Goal: Information Seeking & Learning: Learn about a topic

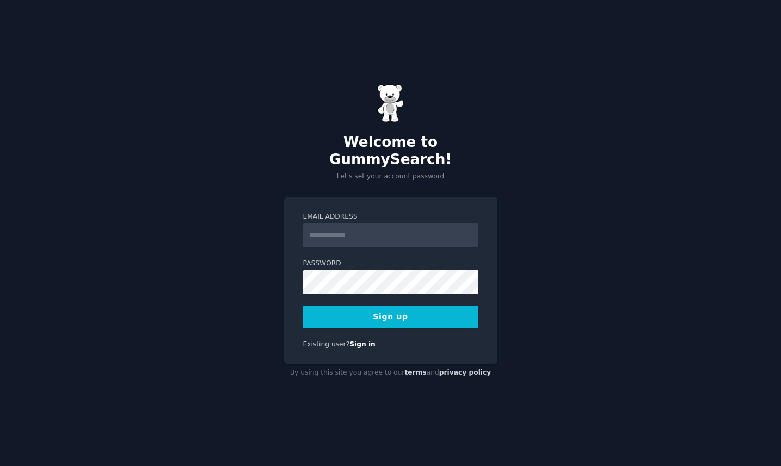
click at [320, 227] on input "Email Address" at bounding box center [390, 236] width 175 height 24
type input "**********"
click at [303, 306] on button "Sign up" at bounding box center [390, 317] width 175 height 23
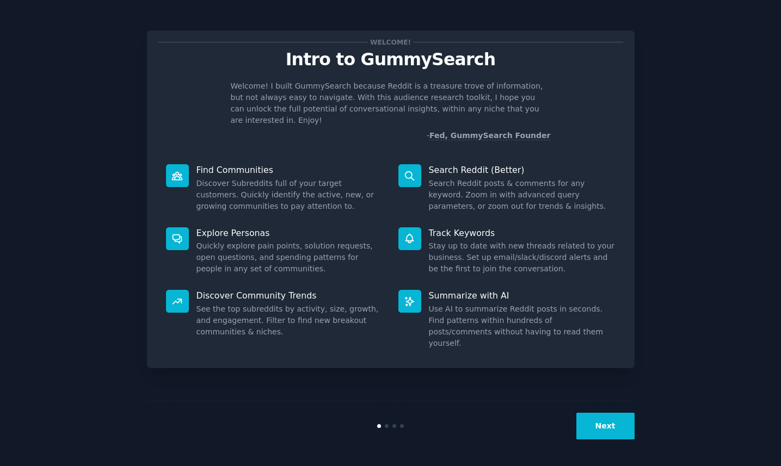
click at [596, 433] on button "Next" at bounding box center [605, 426] width 58 height 27
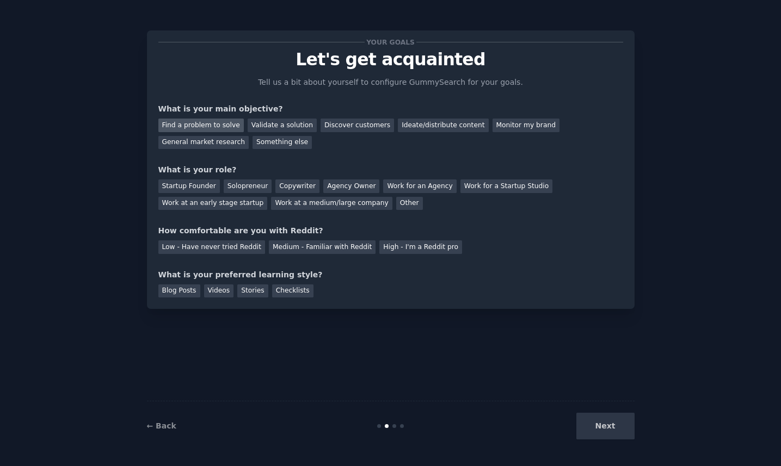
click at [221, 122] on div "Find a problem to solve" at bounding box center [200, 126] width 85 height 14
click at [273, 128] on div "Validate a solution" at bounding box center [282, 126] width 69 height 14
click at [212, 116] on div "Find a problem to solve Validate a solution Discover customers Ideate/distribut…" at bounding box center [390, 132] width 465 height 34
click at [208, 125] on div "Find a problem to solve" at bounding box center [200, 126] width 85 height 14
click at [238, 188] on div "Solopreneur" at bounding box center [248, 187] width 48 height 14
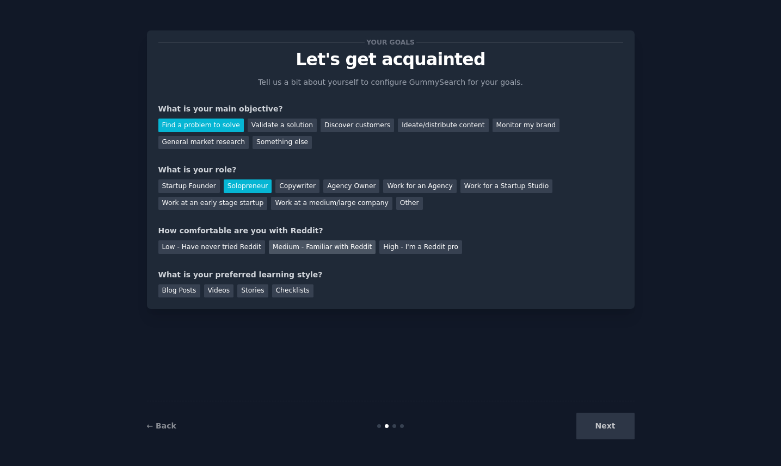
click at [338, 249] on div "Medium - Familiar with Reddit" at bounding box center [322, 247] width 107 height 14
click at [282, 292] on div "Checklists" at bounding box center [292, 292] width 41 height 14
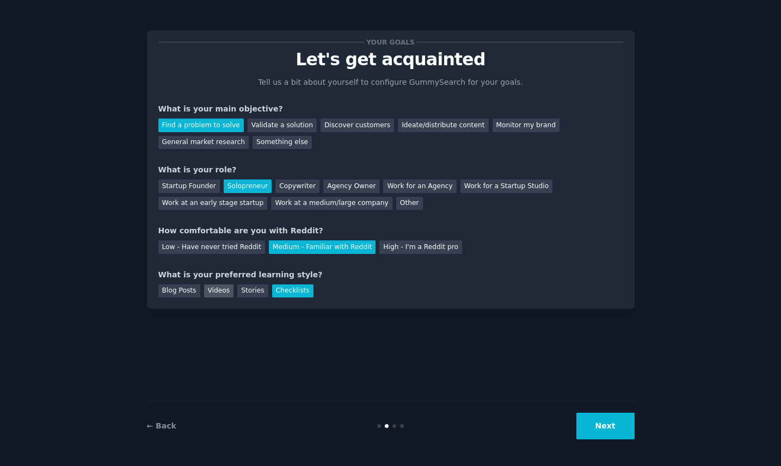
click at [218, 291] on div "Videos" at bounding box center [219, 292] width 30 height 14
click at [302, 299] on div "Your goals Let's get acquainted Tell us a bit about yourself to configure Gummy…" at bounding box center [390, 169] width 487 height 279
click at [300, 291] on div "Checklists" at bounding box center [292, 292] width 41 height 14
click at [612, 429] on button "Next" at bounding box center [605, 426] width 58 height 27
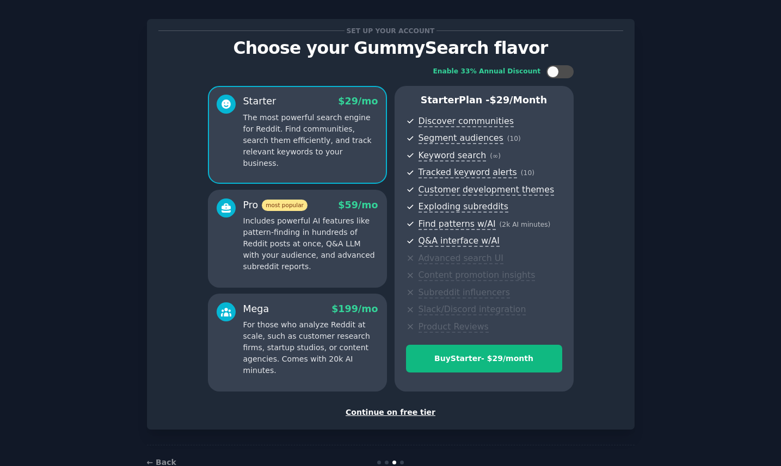
scroll to position [36, 0]
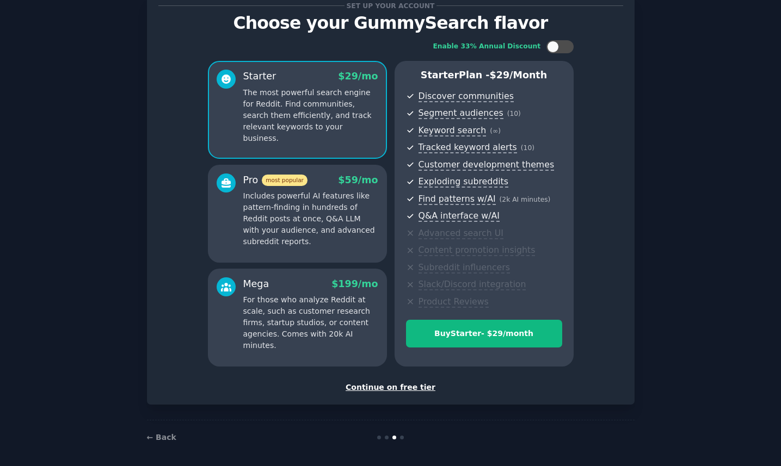
click at [363, 384] on div "Continue on free tier" at bounding box center [390, 387] width 465 height 11
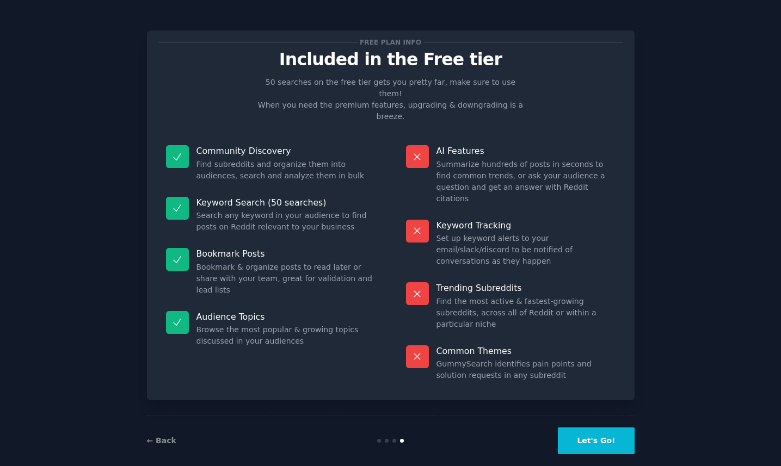
click at [591, 428] on button "Let's Go!" at bounding box center [596, 441] width 76 height 27
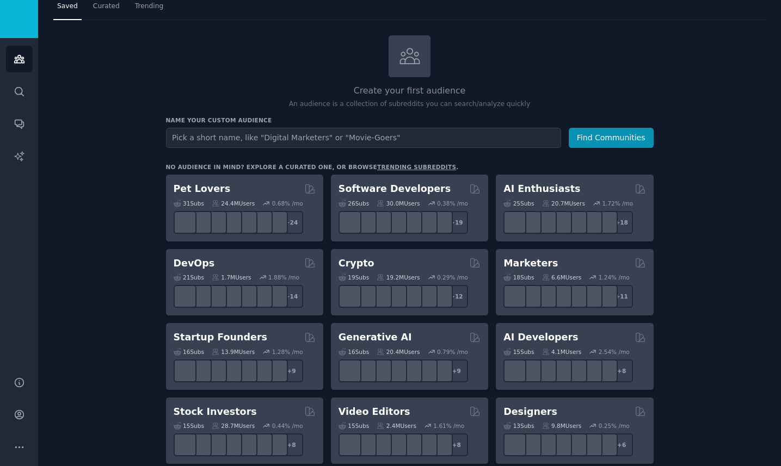
scroll to position [37, 0]
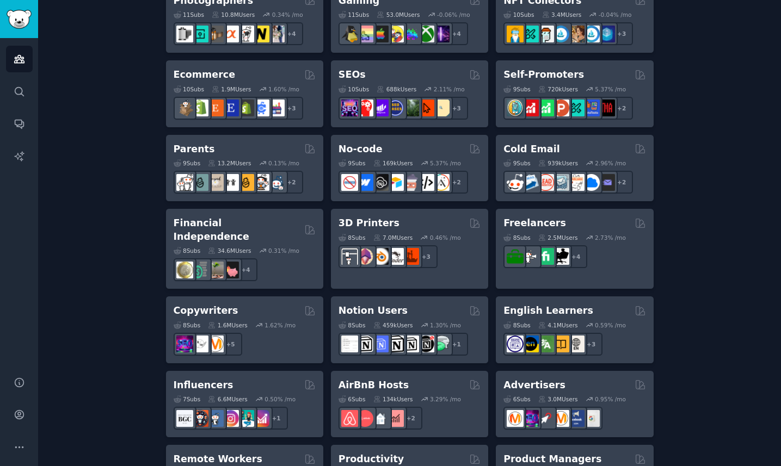
scroll to position [593, 0]
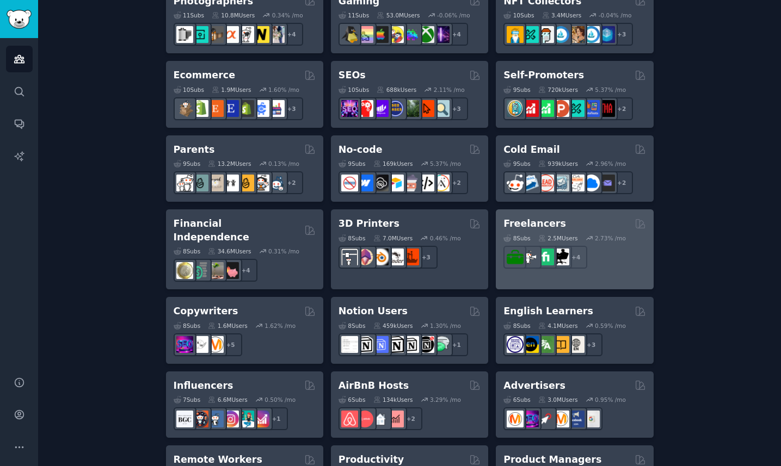
click at [539, 222] on h2 "Freelancers" at bounding box center [534, 224] width 63 height 14
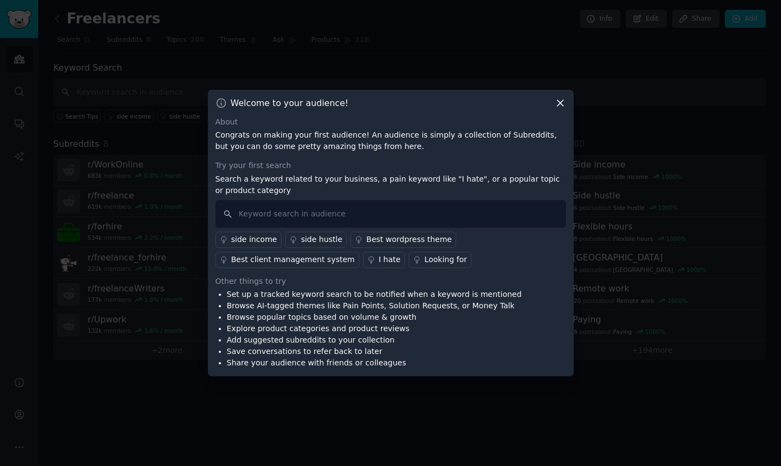
click at [379, 261] on div "I hate" at bounding box center [390, 259] width 22 height 11
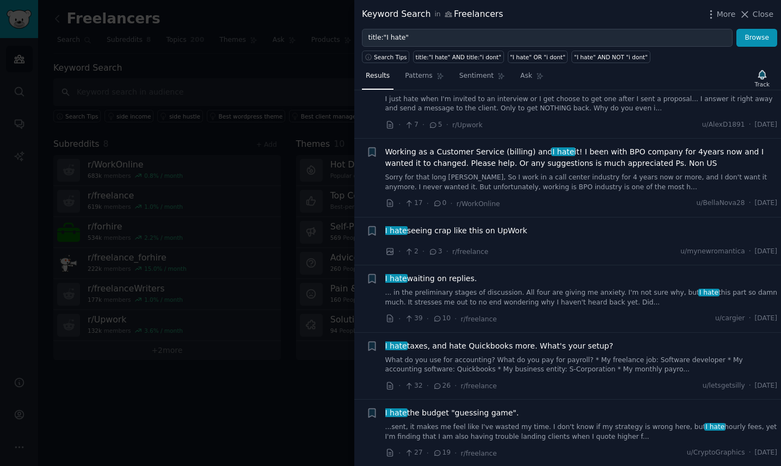
scroll to position [2733, 0]
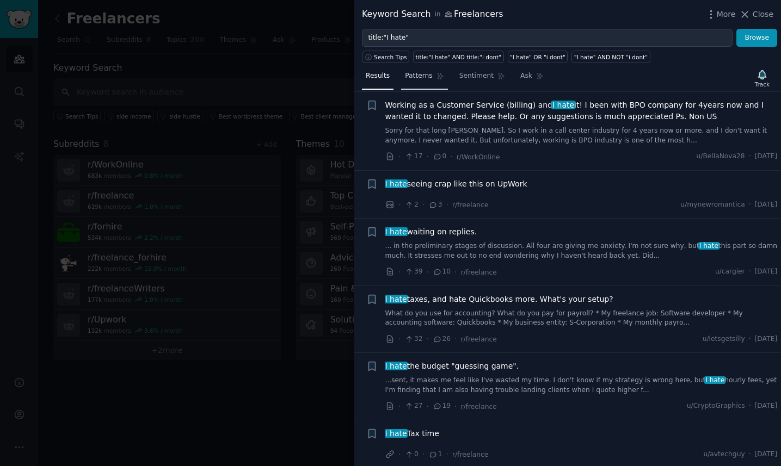
click at [417, 76] on span "Patterns" at bounding box center [418, 76] width 27 height 10
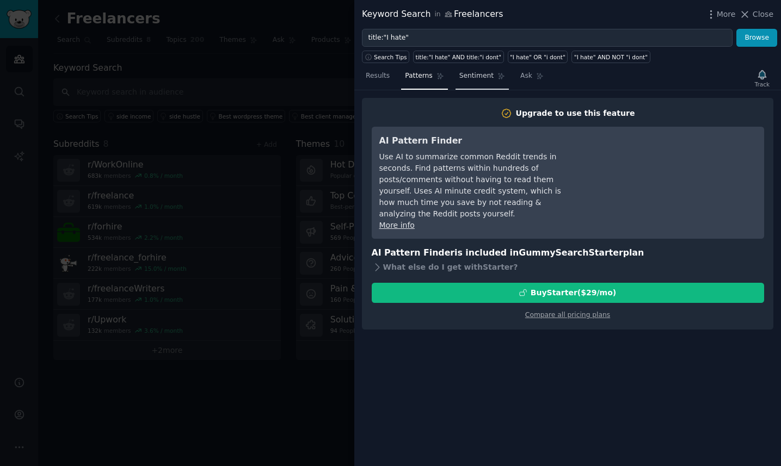
click at [462, 73] on span "Sentiment" at bounding box center [476, 76] width 34 height 10
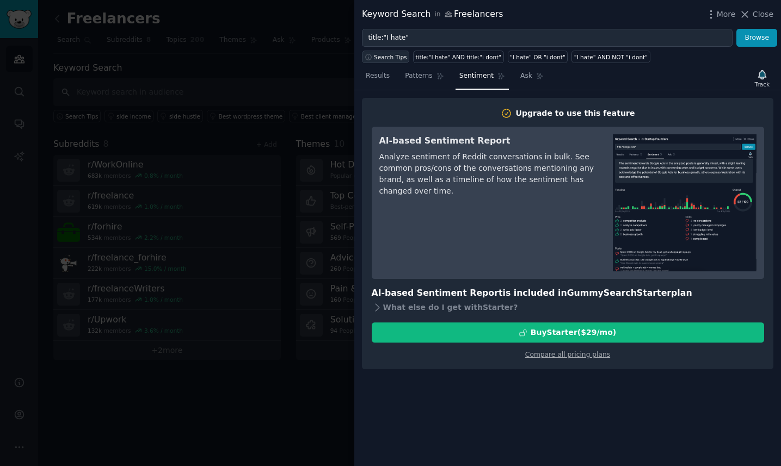
click at [390, 57] on span "Search Tips" at bounding box center [390, 57] width 33 height 8
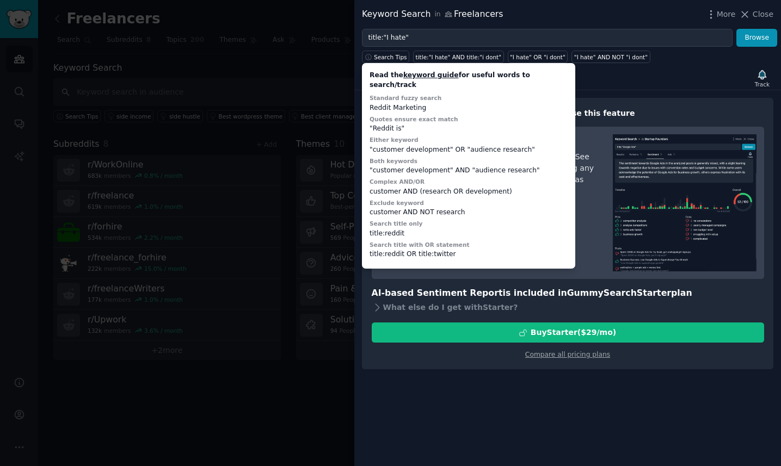
click at [317, 109] on div at bounding box center [390, 233] width 781 height 466
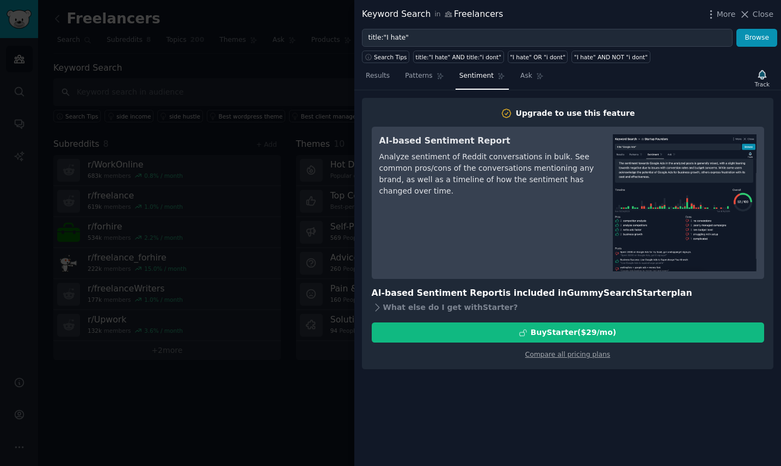
click at [317, 109] on div at bounding box center [390, 233] width 781 height 466
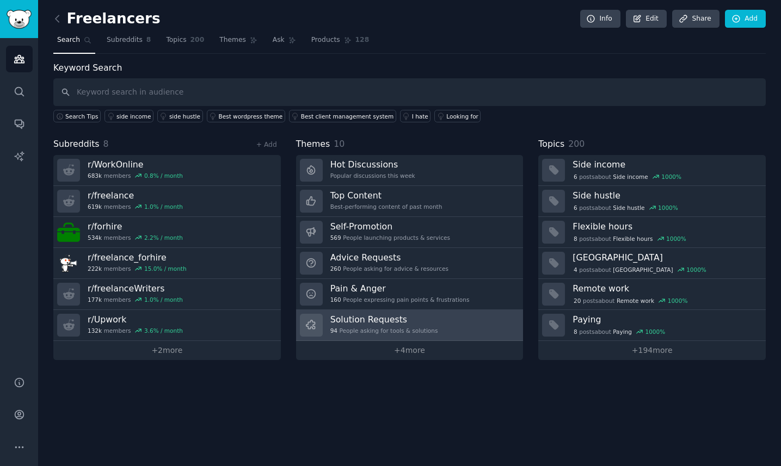
click at [363, 324] on h3 "Solution Requests" at bounding box center [384, 319] width 108 height 11
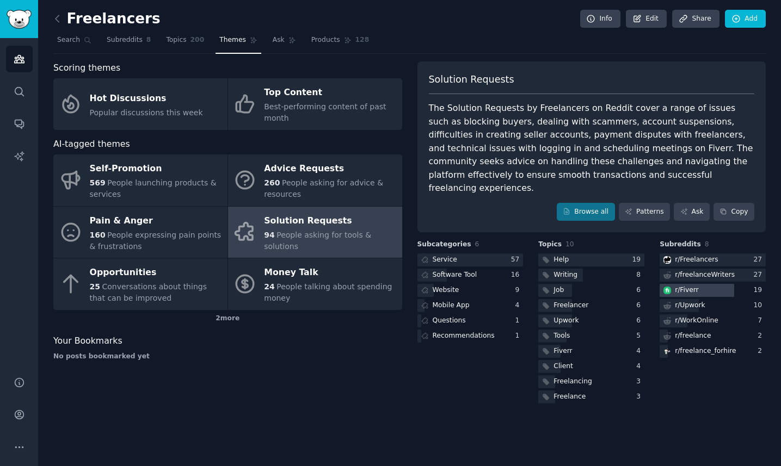
click at [689, 286] on div "r/ Fiverr" at bounding box center [686, 291] width 23 height 10
click at [583, 203] on link "Browse all" at bounding box center [586, 212] width 58 height 18
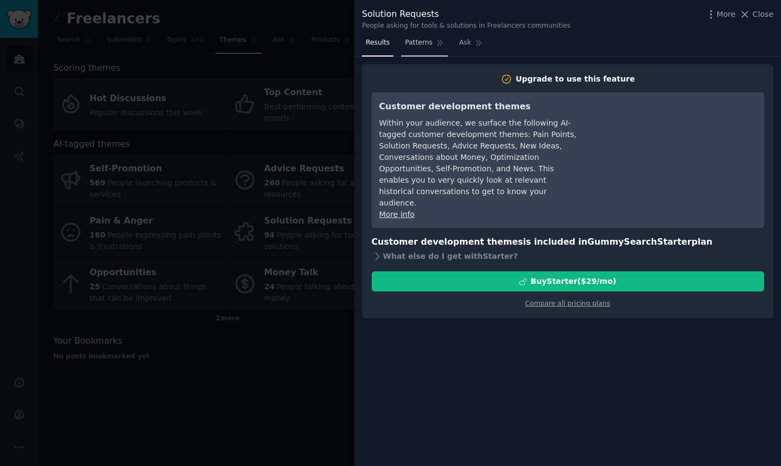
click at [424, 41] on span "Patterns" at bounding box center [418, 43] width 27 height 10
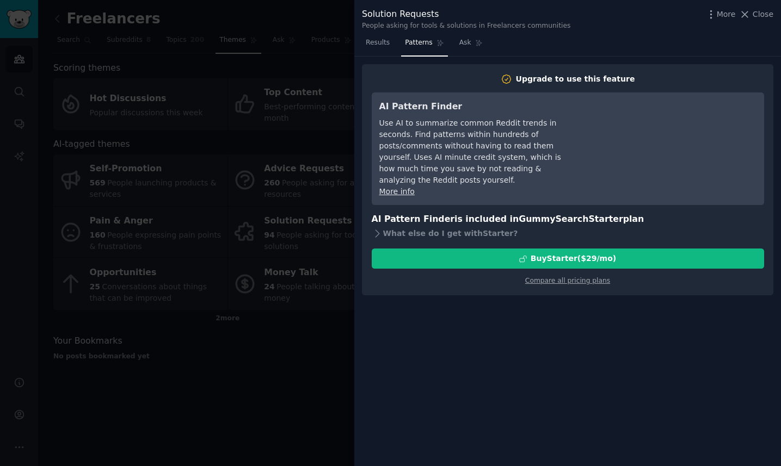
click at [182, 79] on div at bounding box center [390, 233] width 781 height 466
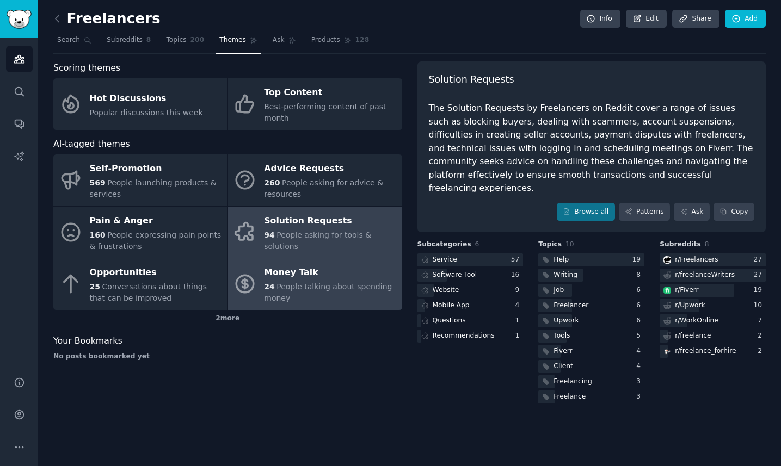
click at [324, 292] on div "24 People talking about spending money" at bounding box center [330, 292] width 132 height 23
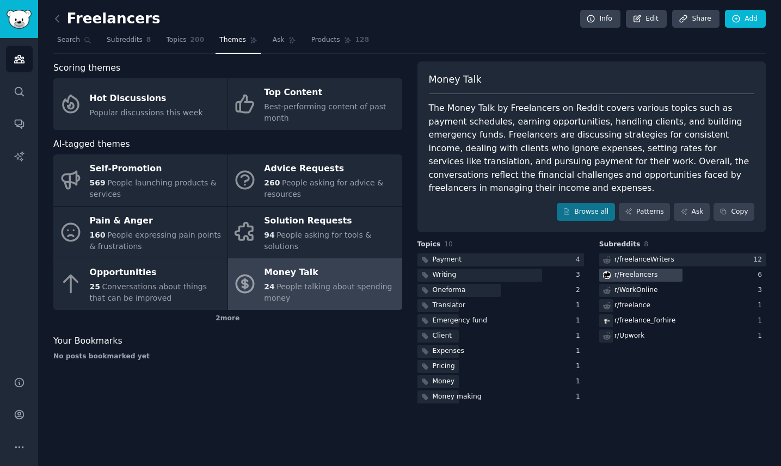
click at [643, 270] on div "r/ Freelancers" at bounding box center [636, 275] width 44 height 10
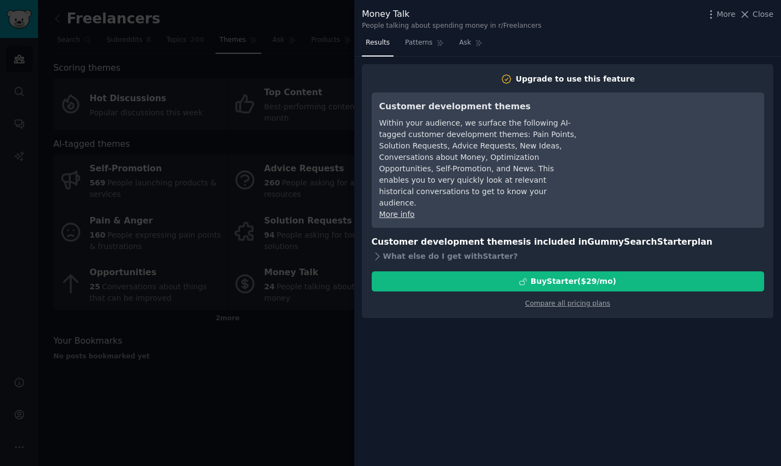
click at [257, 229] on div at bounding box center [390, 233] width 781 height 466
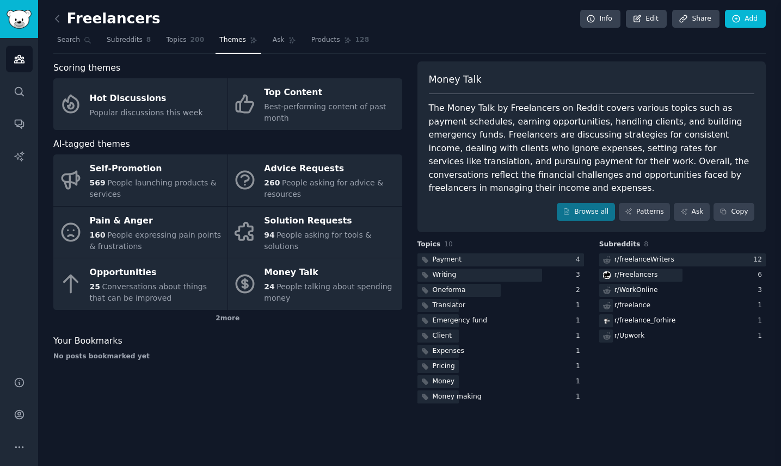
click at [274, 225] on div at bounding box center [390, 233] width 781 height 466
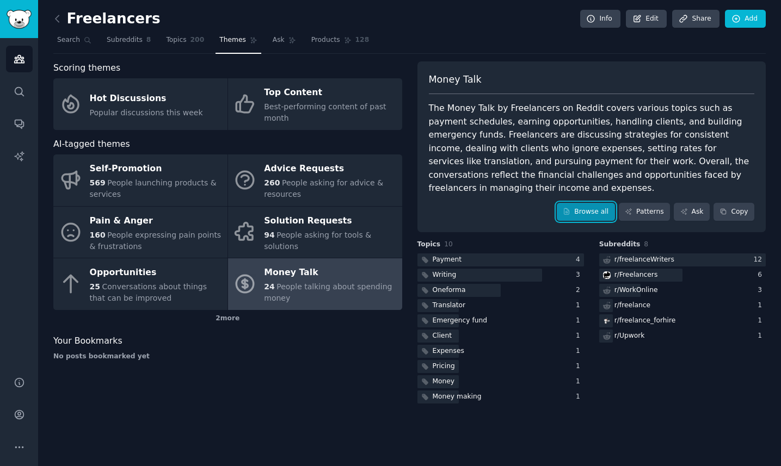
click at [583, 203] on link "Browse all" at bounding box center [586, 212] width 58 height 18
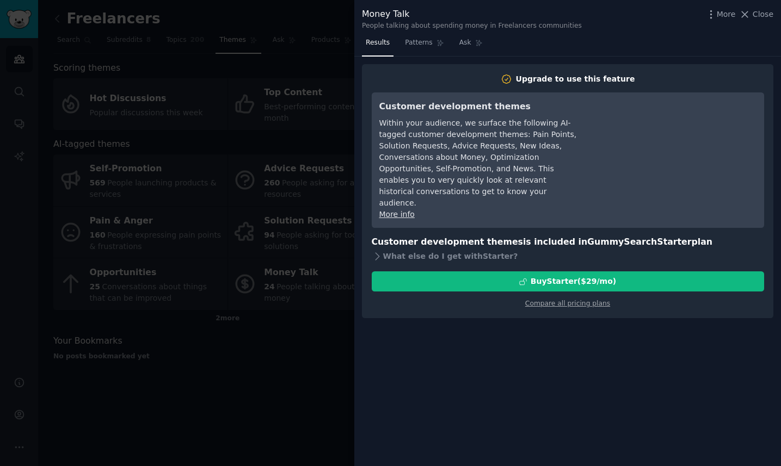
click at [156, 219] on div at bounding box center [390, 233] width 781 height 466
click at [158, 219] on div at bounding box center [390, 233] width 781 height 466
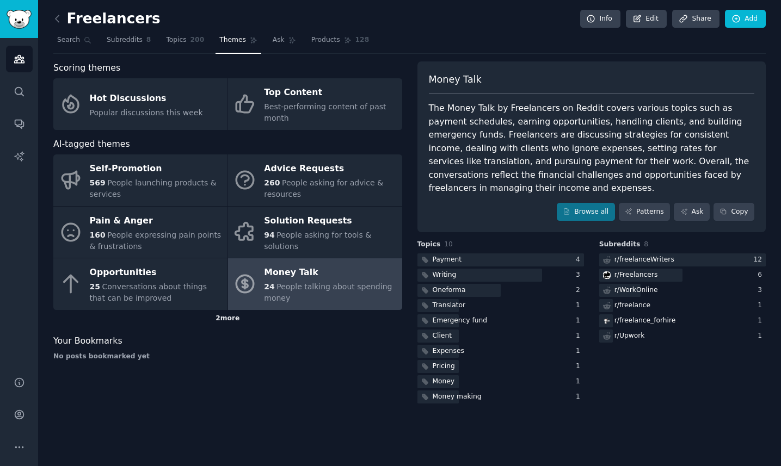
click at [223, 314] on div "2 more" at bounding box center [227, 318] width 349 height 17
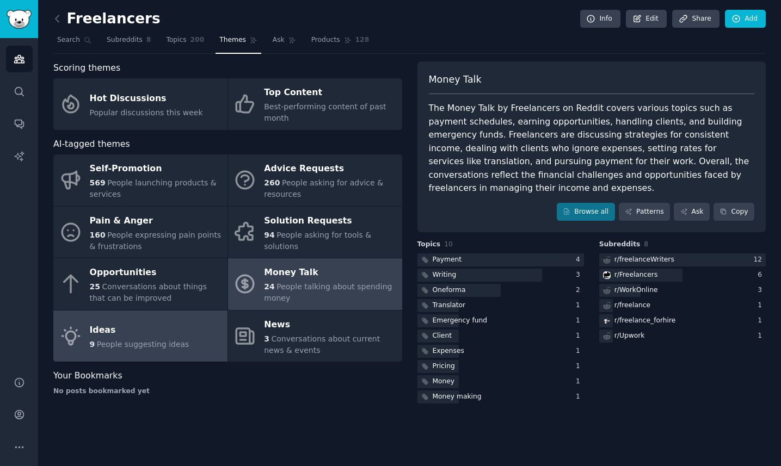
click at [158, 327] on div "Ideas" at bounding box center [140, 330] width 100 height 17
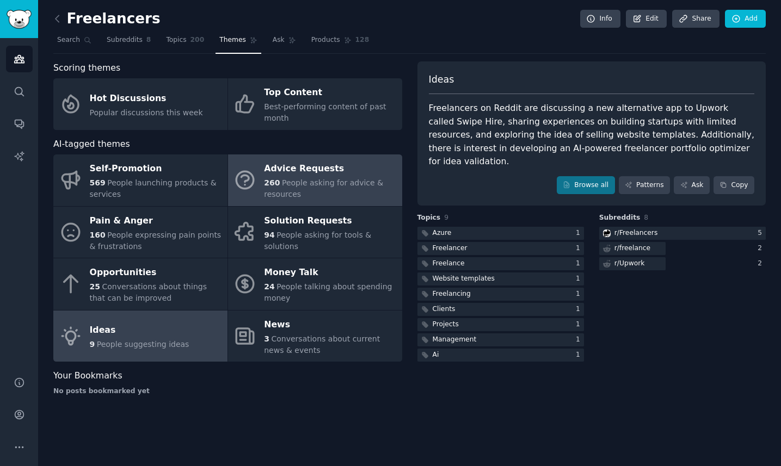
click at [298, 171] on div "Advice Requests" at bounding box center [330, 168] width 132 height 17
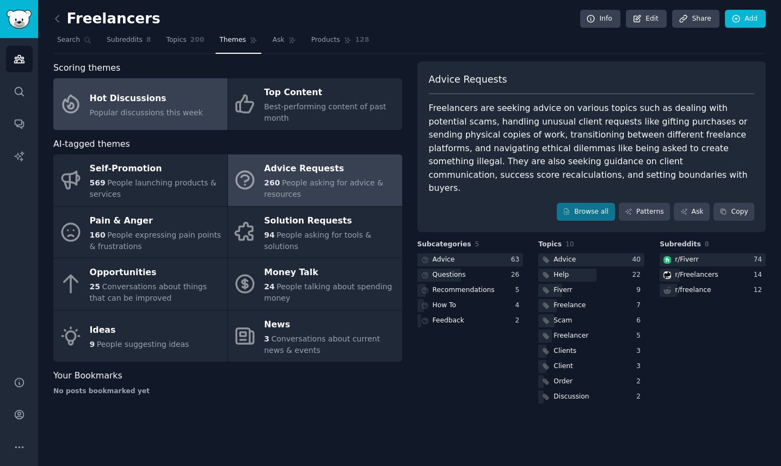
click at [160, 103] on div "Hot Discussions" at bounding box center [146, 98] width 113 height 17
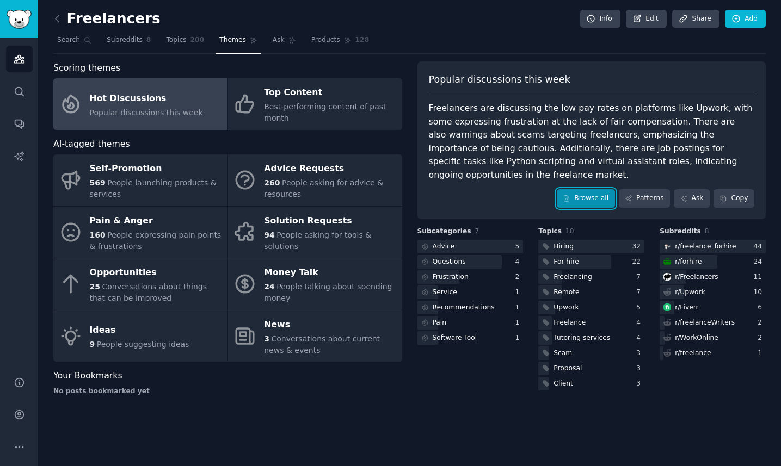
click at [570, 195] on icon at bounding box center [567, 199] width 8 height 8
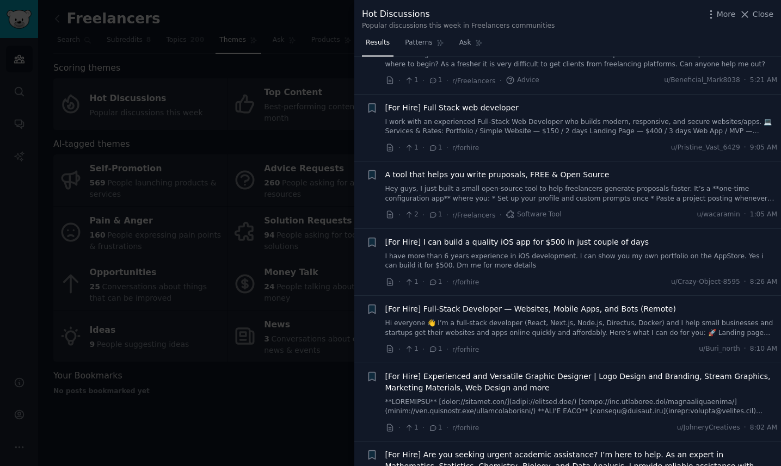
scroll to position [5626, 0]
click at [294, 134] on div at bounding box center [390, 233] width 781 height 466
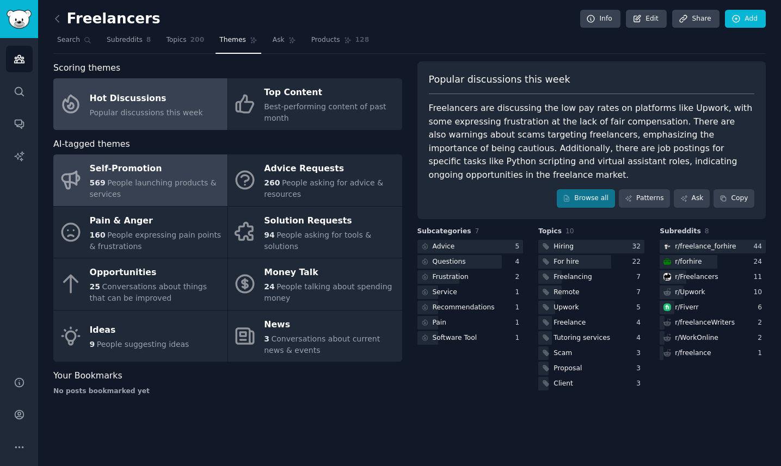
click at [133, 180] on span "People launching products & services" at bounding box center [153, 188] width 127 height 20
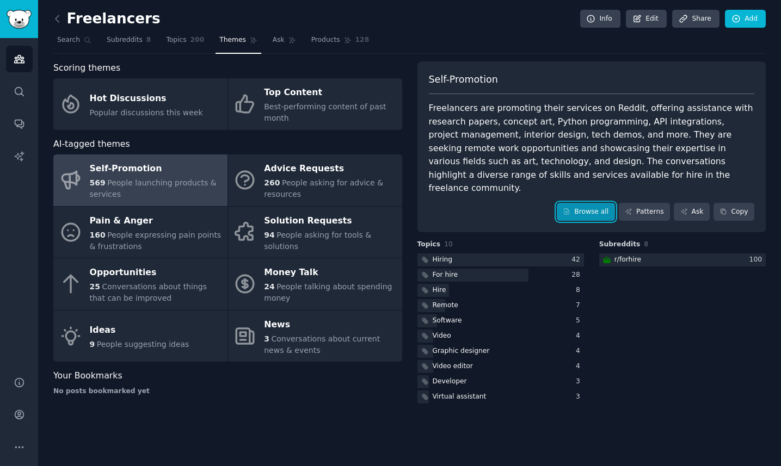
click at [598, 203] on link "Browse all" at bounding box center [586, 212] width 58 height 18
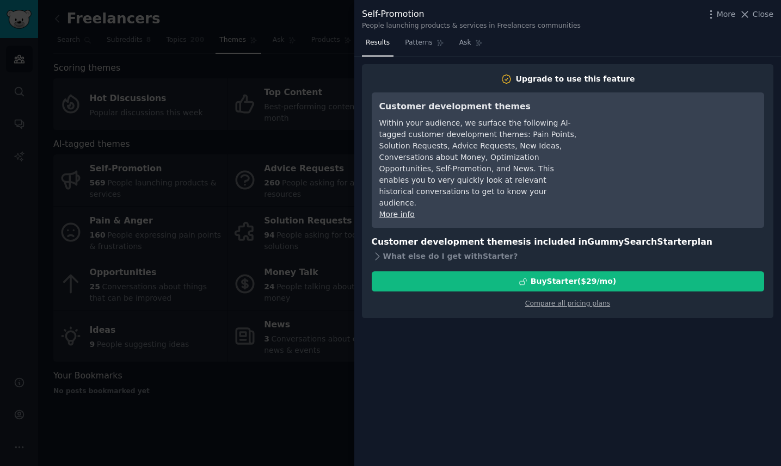
click at [323, 78] on div at bounding box center [390, 233] width 781 height 466
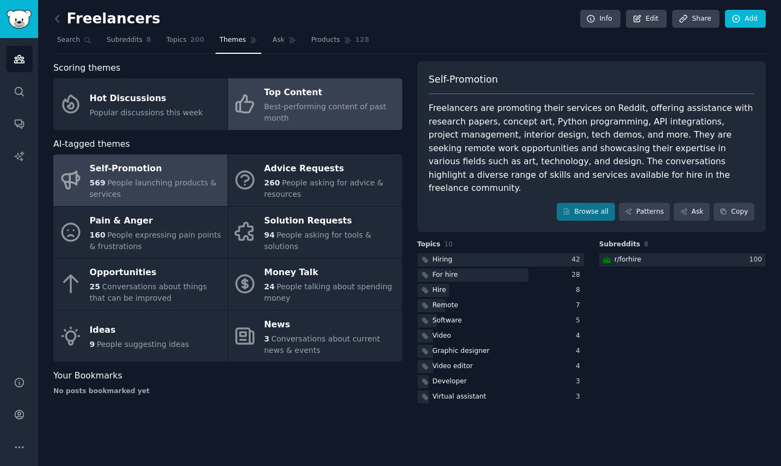
click at [307, 97] on div "Top Content" at bounding box center [330, 92] width 132 height 17
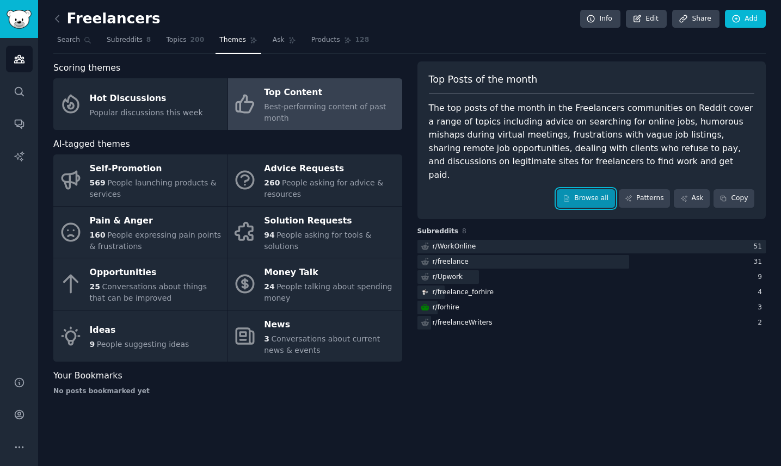
click at [580, 189] on link "Browse all" at bounding box center [586, 198] width 58 height 18
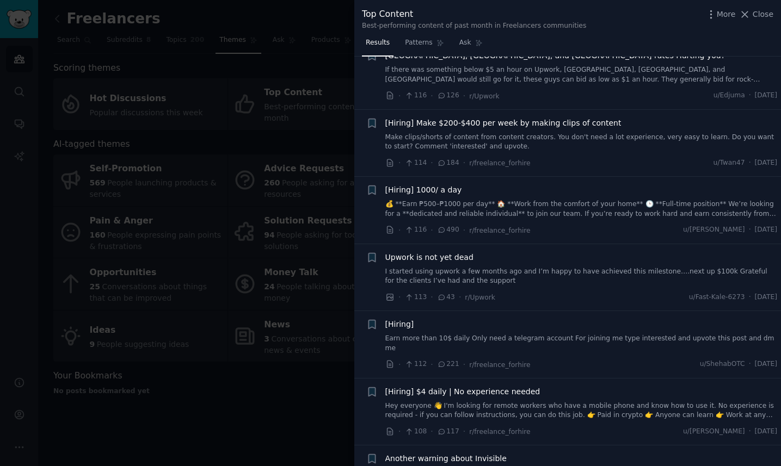
scroll to position [3290, 0]
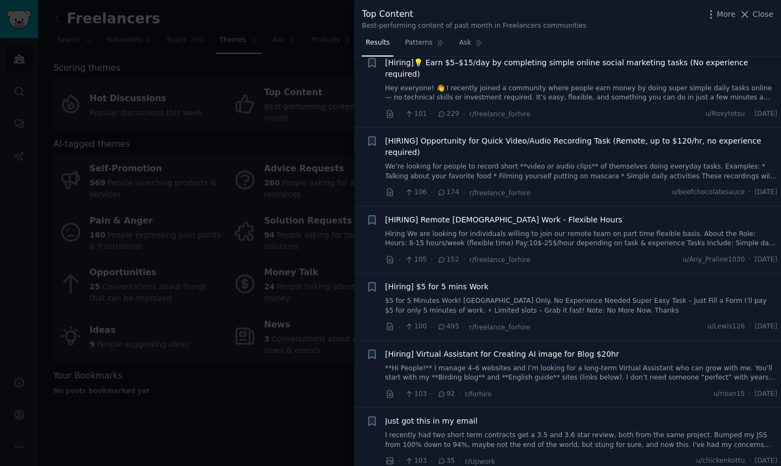
click at [178, 417] on div at bounding box center [390, 233] width 781 height 466
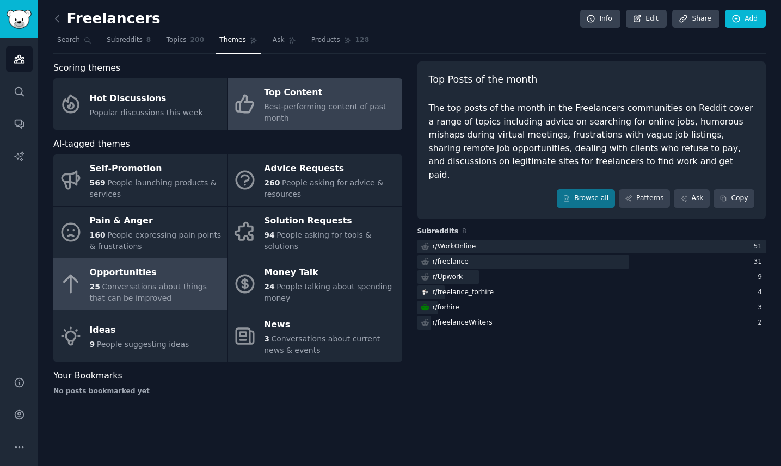
click at [150, 293] on div "25 Conversations about things that can be improved" at bounding box center [156, 292] width 132 height 23
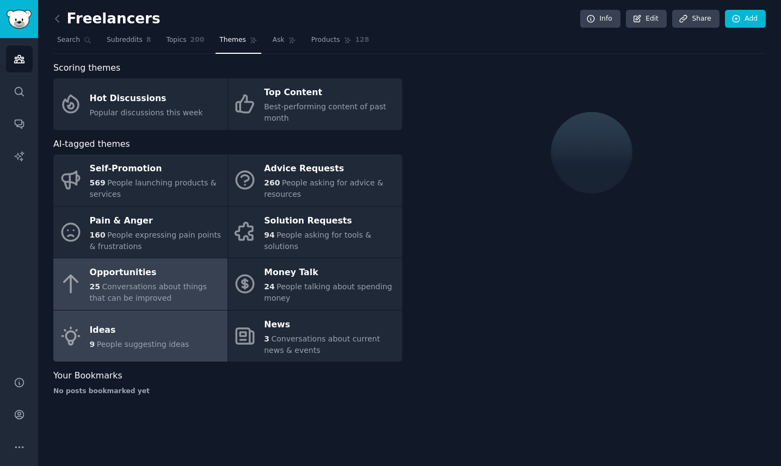
click at [152, 331] on div "Ideas" at bounding box center [140, 330] width 100 height 17
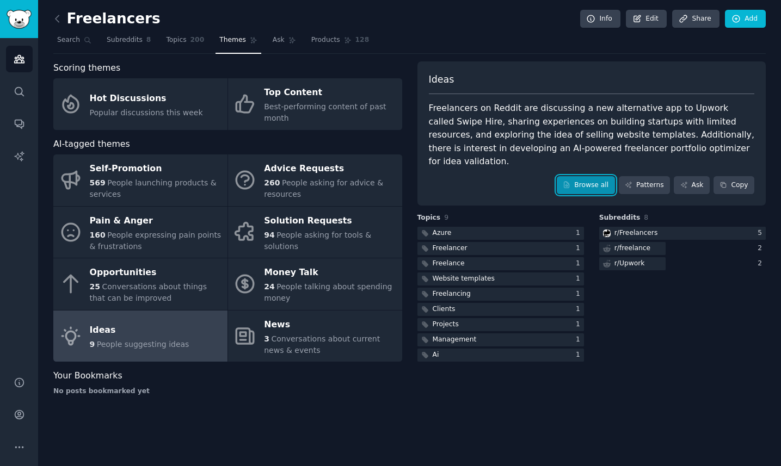
click at [579, 176] on link "Browse all" at bounding box center [586, 185] width 58 height 18
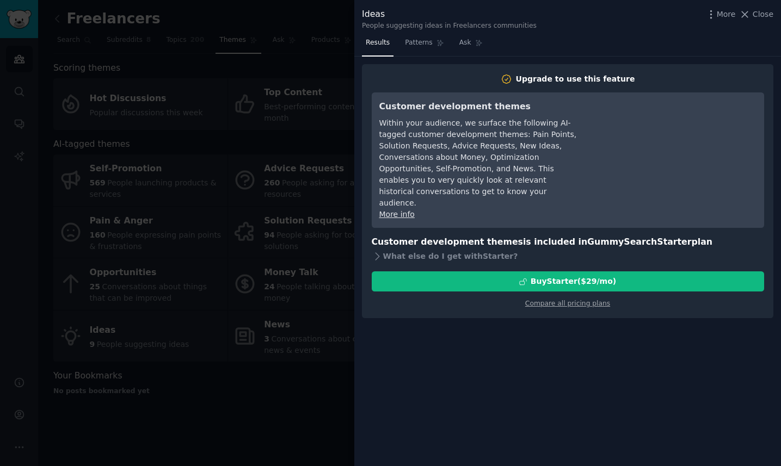
click at [208, 137] on div at bounding box center [390, 233] width 781 height 466
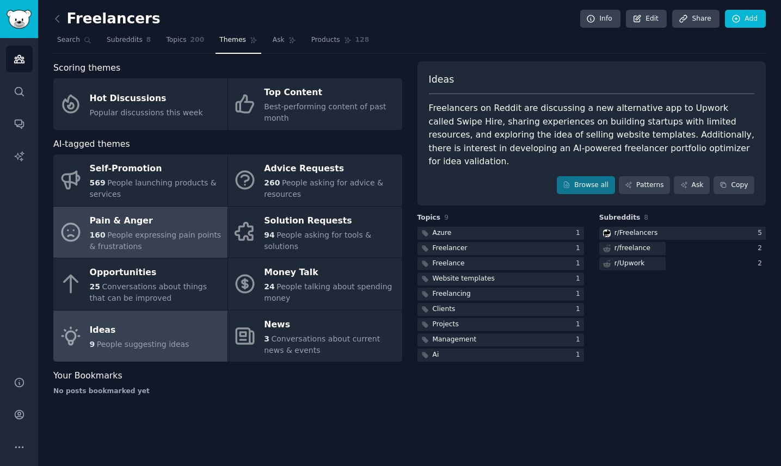
click at [171, 226] on div "Pain & Anger" at bounding box center [156, 220] width 132 height 17
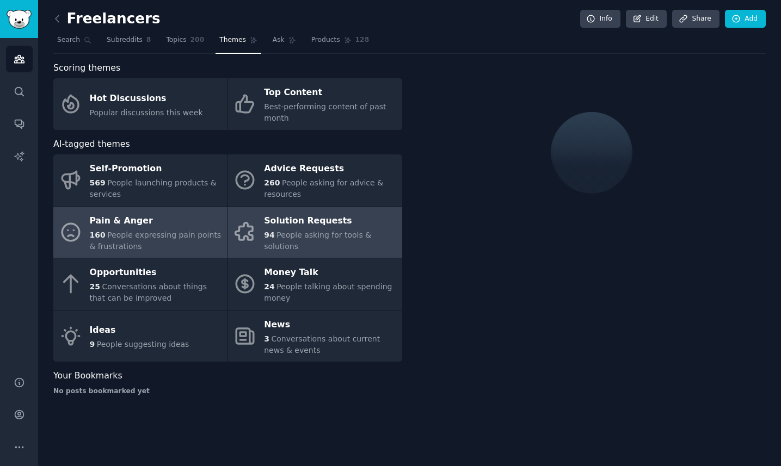
click at [328, 244] on div "94 People asking for tools & solutions" at bounding box center [330, 241] width 132 height 23
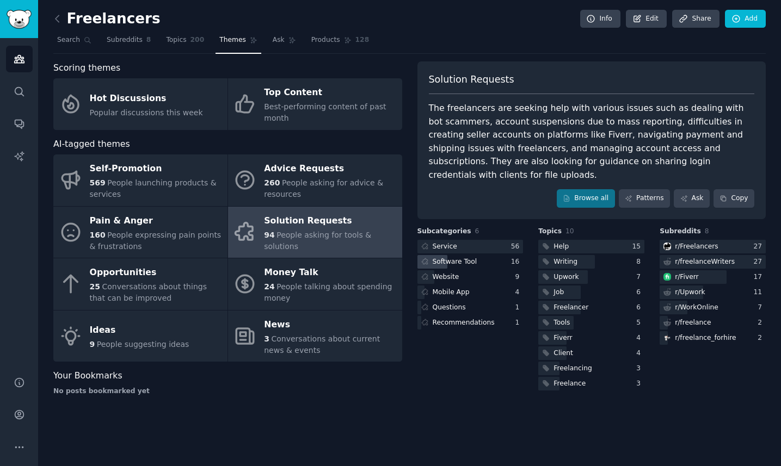
click at [476, 255] on div "Software Tool" at bounding box center [447, 262] width 61 height 14
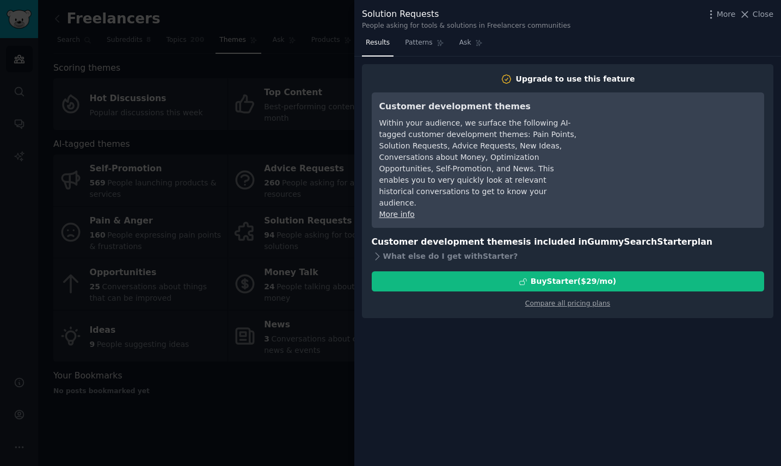
click at [15, 16] on div at bounding box center [390, 233] width 781 height 466
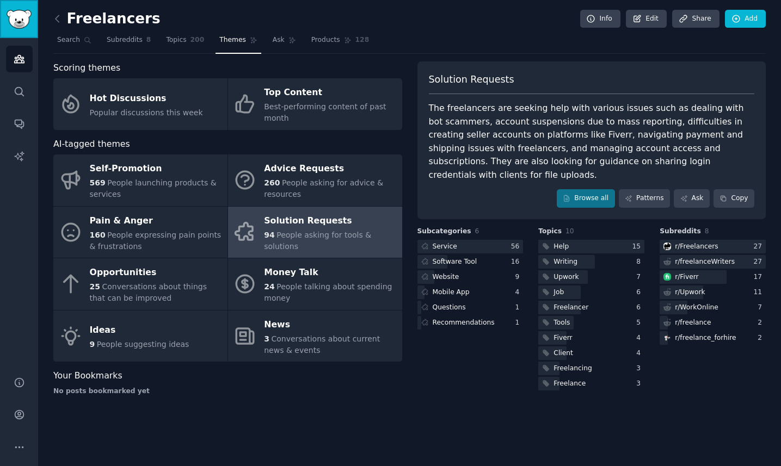
click at [15, 16] on img "Sidebar" at bounding box center [19, 19] width 25 height 19
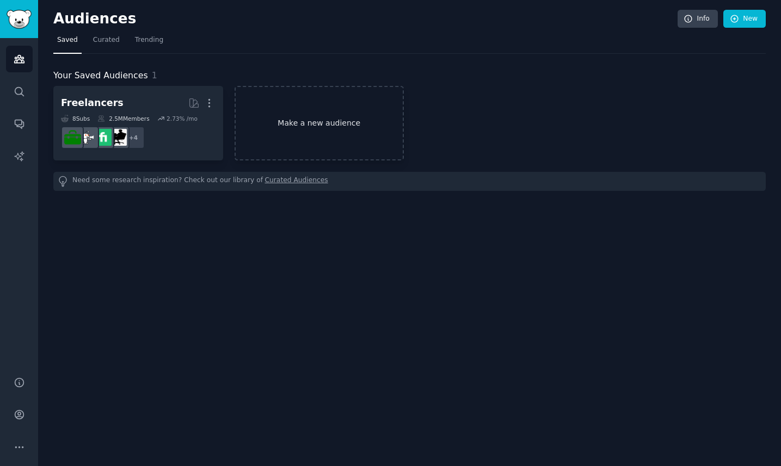
click at [266, 143] on link "Make a new audience" at bounding box center [319, 123] width 170 height 75
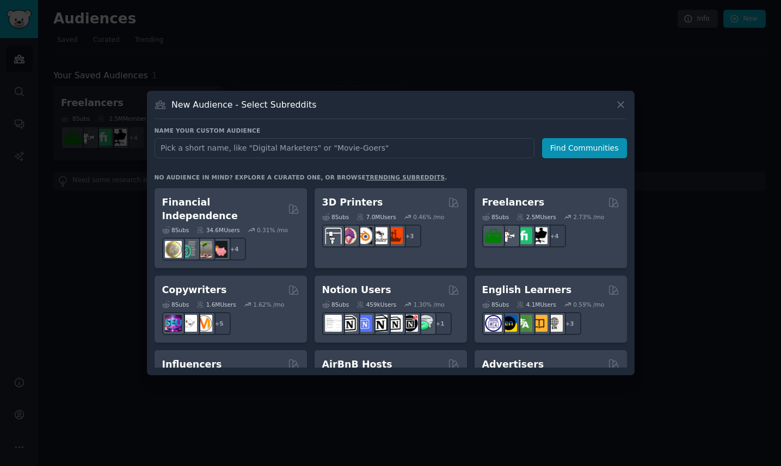
scroll to position [589, 0]
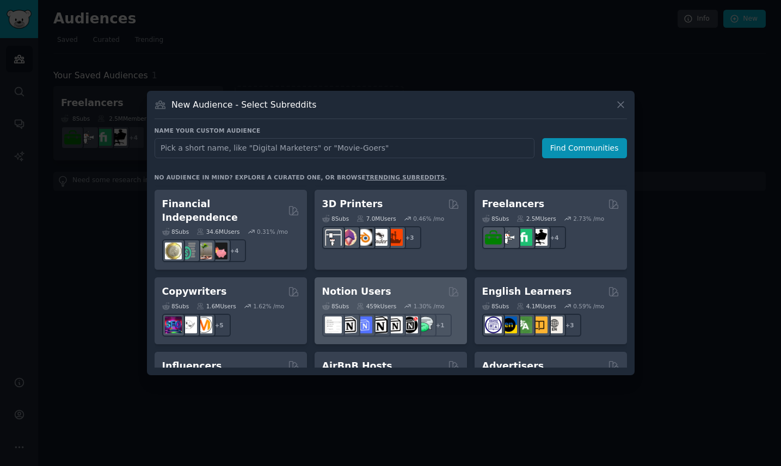
click at [373, 285] on h2 "Notion Users" at bounding box center [356, 292] width 69 height 14
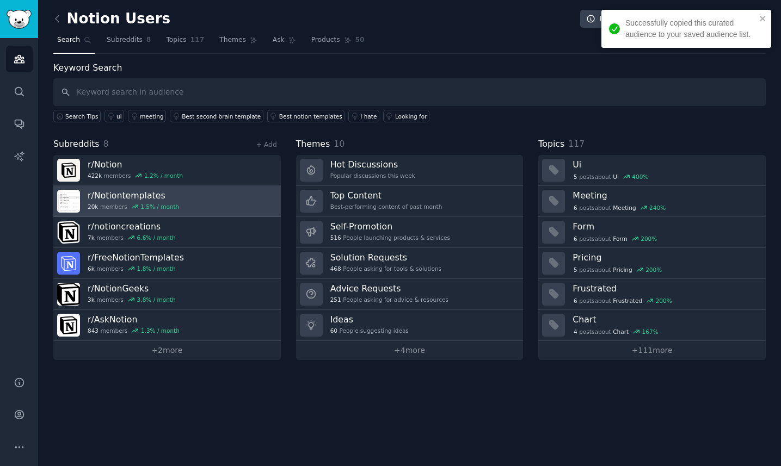
click at [129, 196] on h3 "r/ Notiontemplates" at bounding box center [133, 195] width 91 height 11
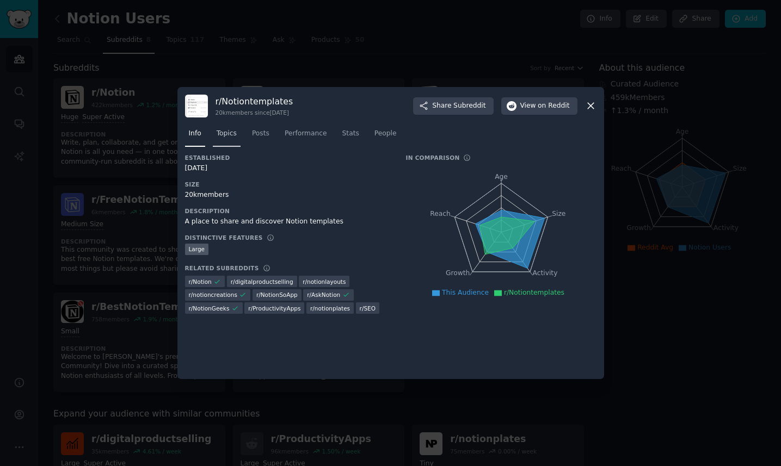
click at [225, 134] on span "Topics" at bounding box center [227, 134] width 20 height 10
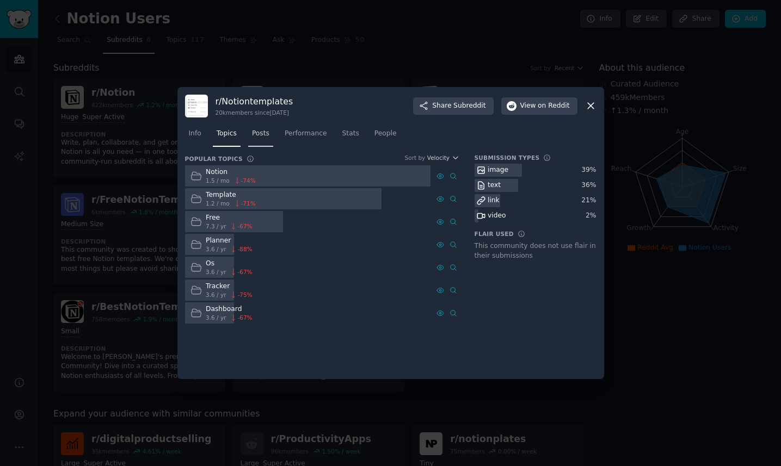
click at [262, 133] on span "Posts" at bounding box center [260, 134] width 17 height 10
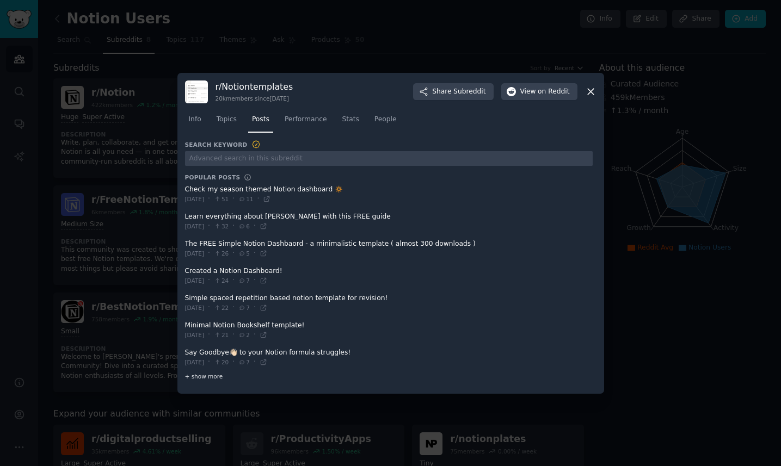
click at [214, 378] on span "+ show more" at bounding box center [204, 377] width 38 height 8
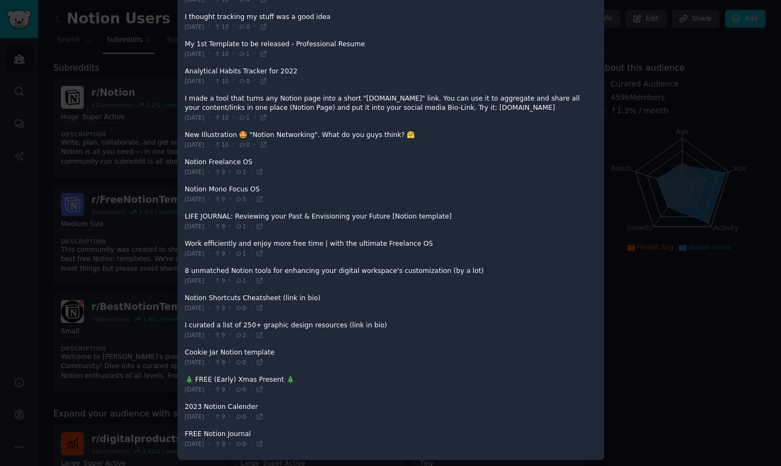
scroll to position [1043, 0]
click at [268, 267] on span at bounding box center [388, 274] width 407 height 27
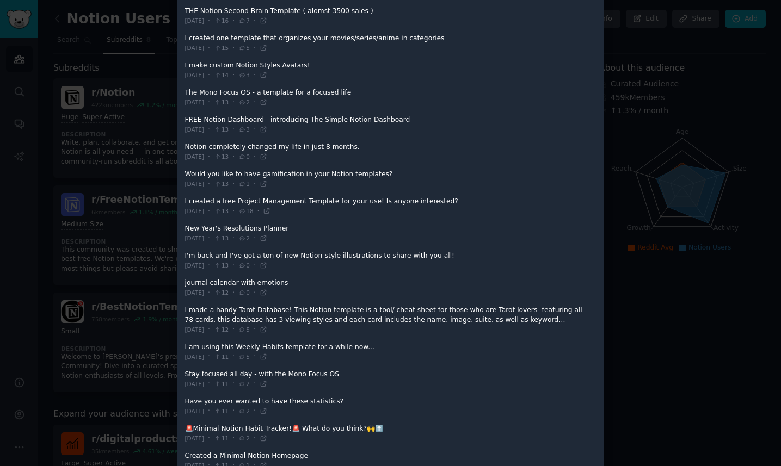
scroll to position [0, 0]
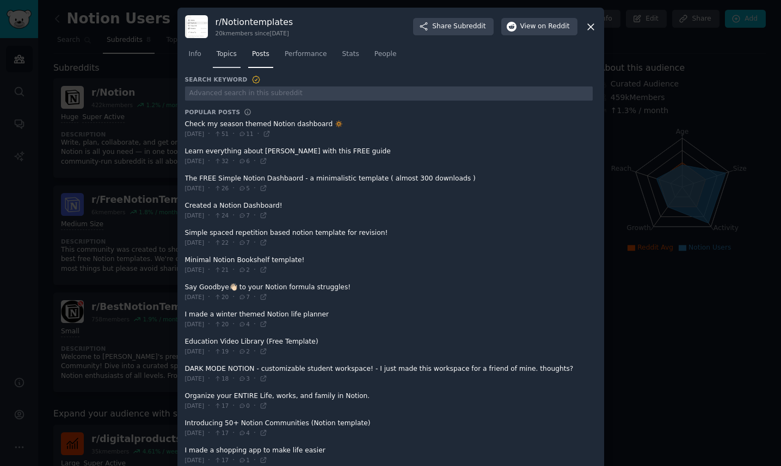
click at [221, 51] on span "Topics" at bounding box center [227, 55] width 20 height 10
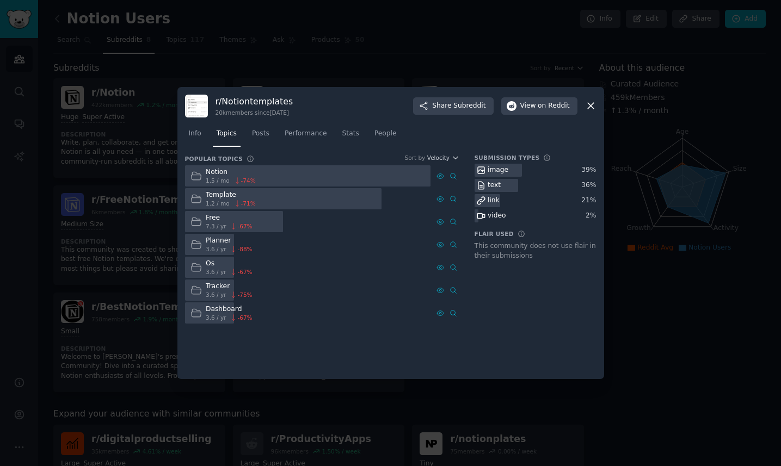
click at [297, 199] on div at bounding box center [283, 198] width 196 height 21
click at [215, 315] on span "3.6 / yr" at bounding box center [216, 318] width 20 height 8
click at [247, 200] on span "-71 %" at bounding box center [248, 204] width 15 height 8
click at [210, 193] on div "Template" at bounding box center [231, 195] width 50 height 10
click at [257, 139] on link "Posts" at bounding box center [260, 136] width 25 height 22
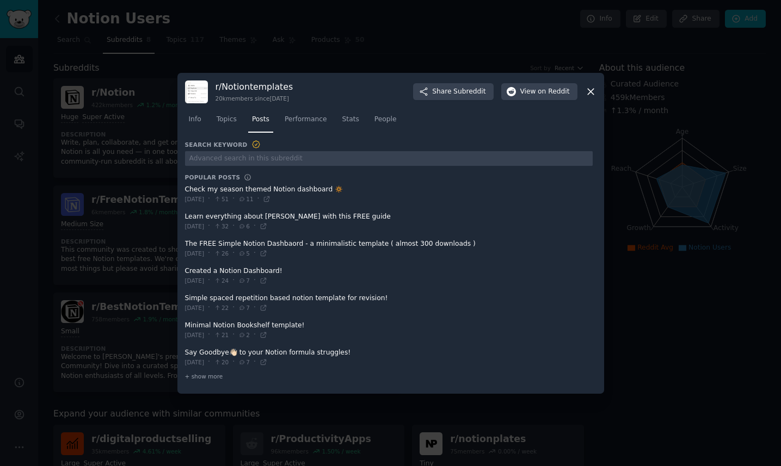
click at [393, 351] on span at bounding box center [388, 357] width 407 height 27
click at [231, 120] on span "Topics" at bounding box center [227, 120] width 20 height 10
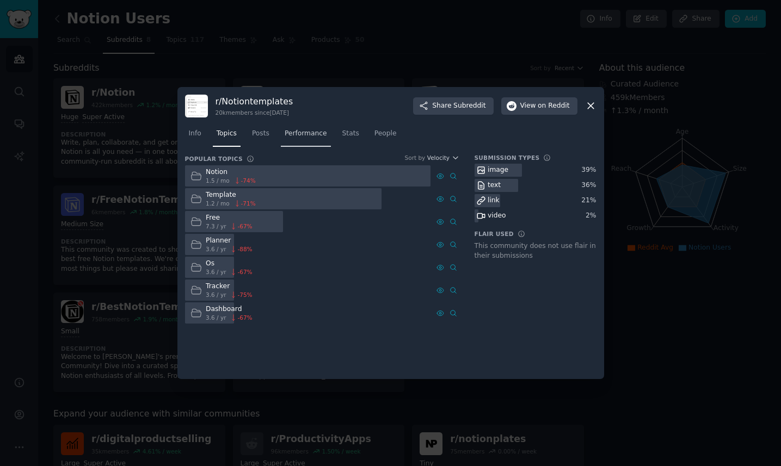
click at [322, 139] on link "Performance" at bounding box center [306, 136] width 50 height 22
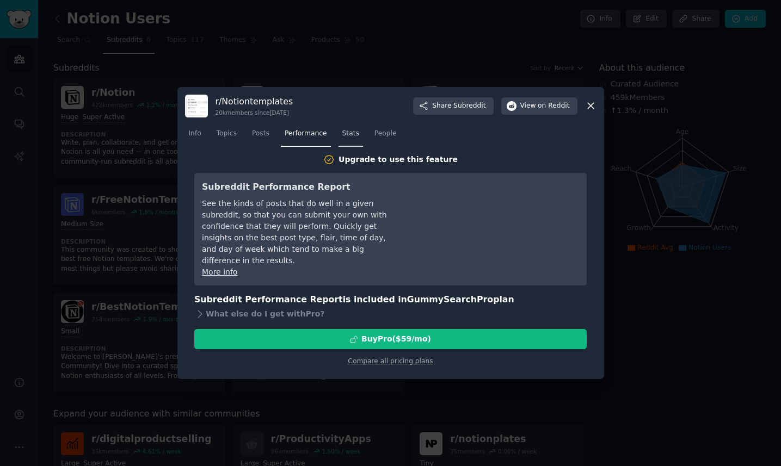
click at [355, 129] on span "Stats" at bounding box center [350, 134] width 17 height 10
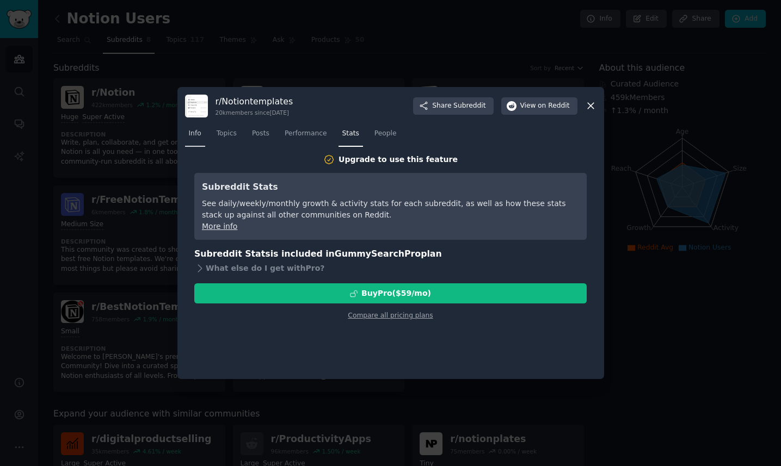
click at [186, 139] on link "Info" at bounding box center [195, 136] width 20 height 22
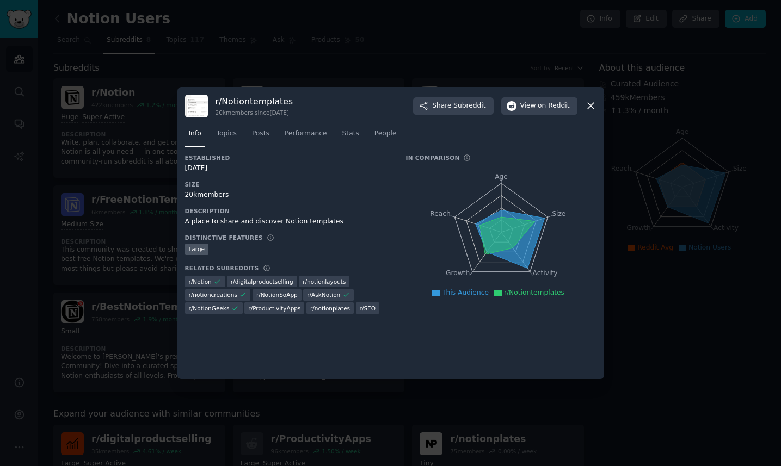
click at [225, 297] on span "r/ notioncreations" at bounding box center [213, 295] width 48 height 8
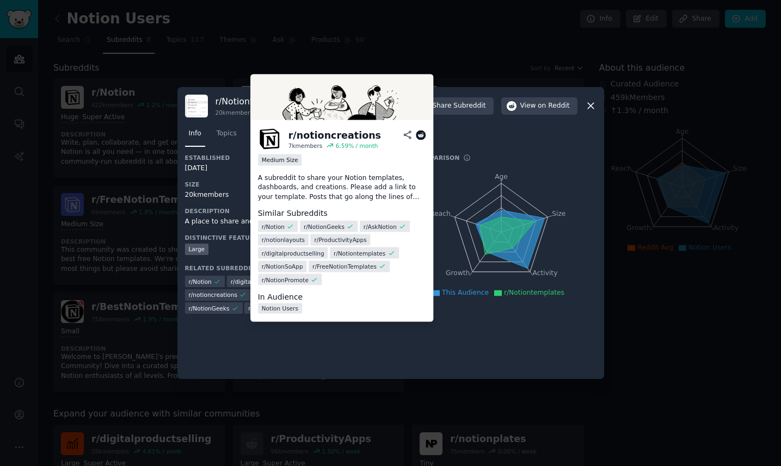
click at [325, 136] on div "r/ notioncreations" at bounding box center [334, 135] width 92 height 14
